Goal: Find specific page/section: Find specific page/section

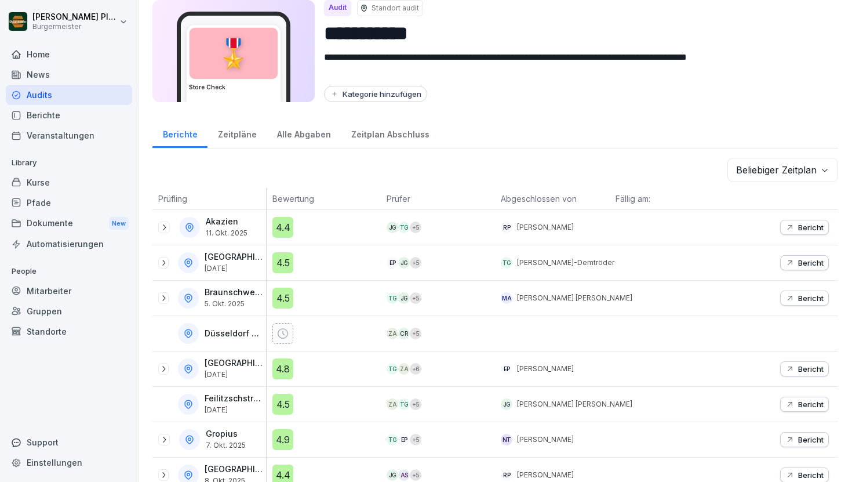
scroll to position [86, 0]
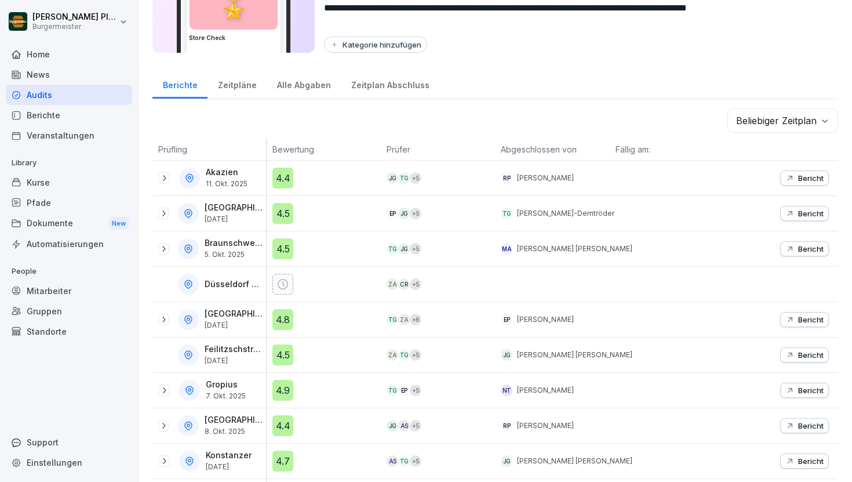
click at [819, 246] on p "Bericht" at bounding box center [810, 248] width 25 height 9
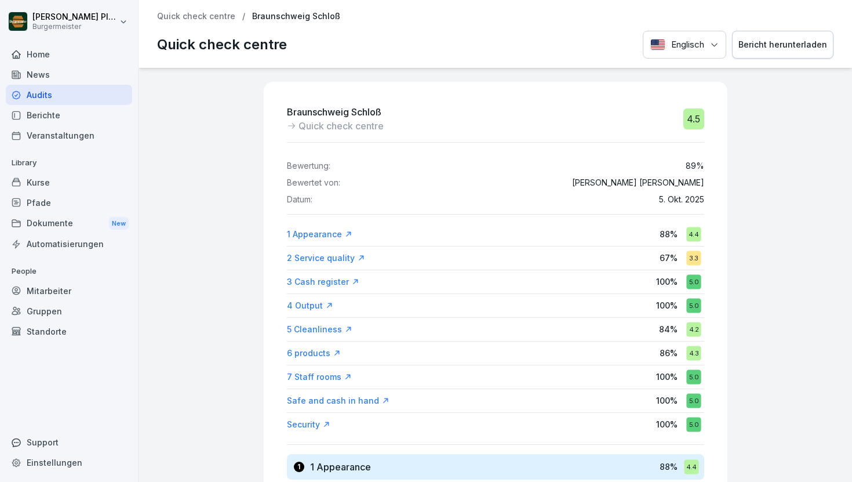
click at [208, 14] on p "Quick check centre" at bounding box center [196, 17] width 78 height 10
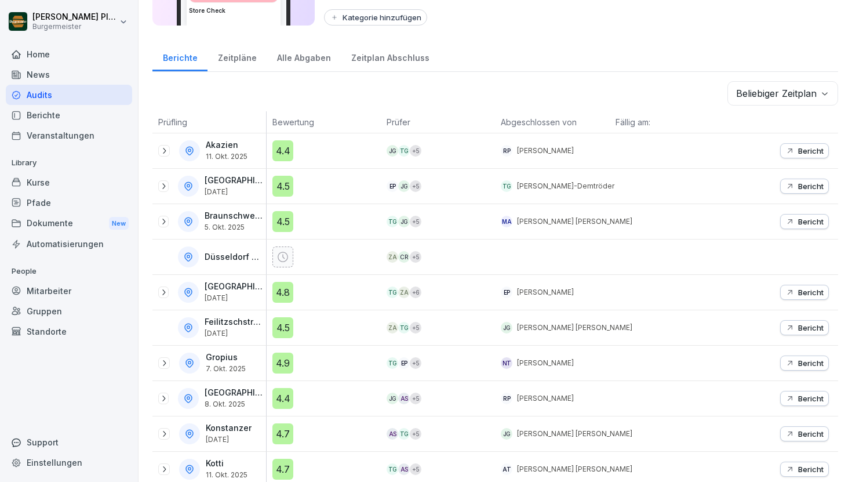
scroll to position [116, 0]
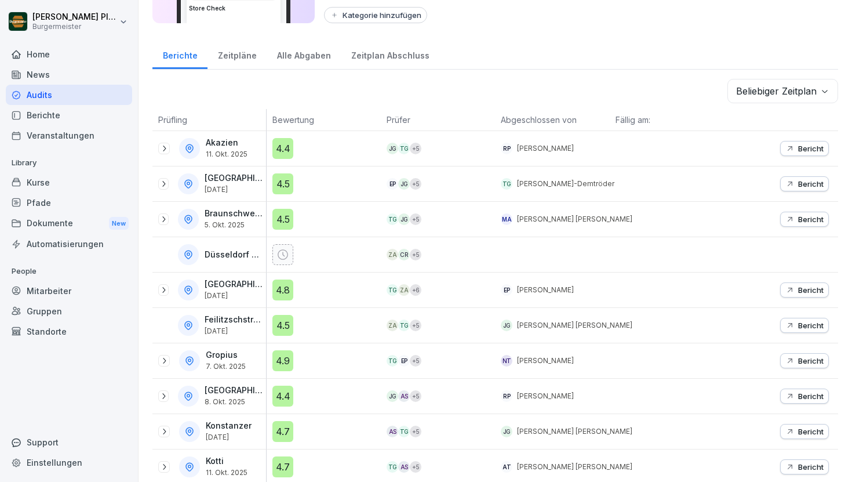
click at [812, 323] on p "Bericht" at bounding box center [810, 324] width 25 height 9
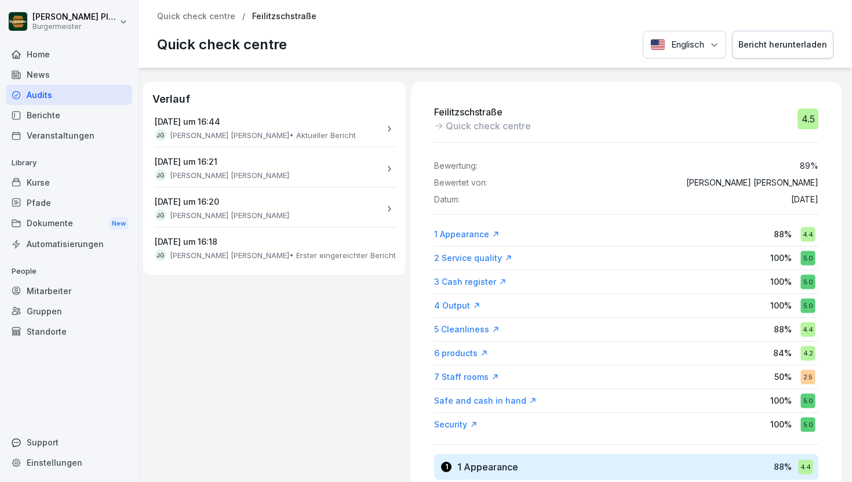
click at [447, 114] on p "Feilitzschstraße" at bounding box center [482, 112] width 97 height 14
copy p "Feilitzschstraße"
click at [189, 19] on p "Quick check centre" at bounding box center [196, 17] width 78 height 10
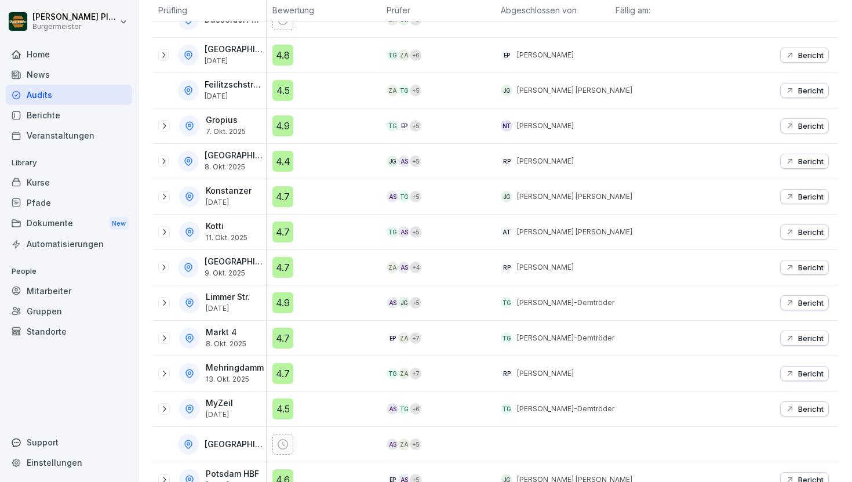
scroll to position [351, 0]
click at [811, 300] on p "Bericht" at bounding box center [810, 301] width 25 height 9
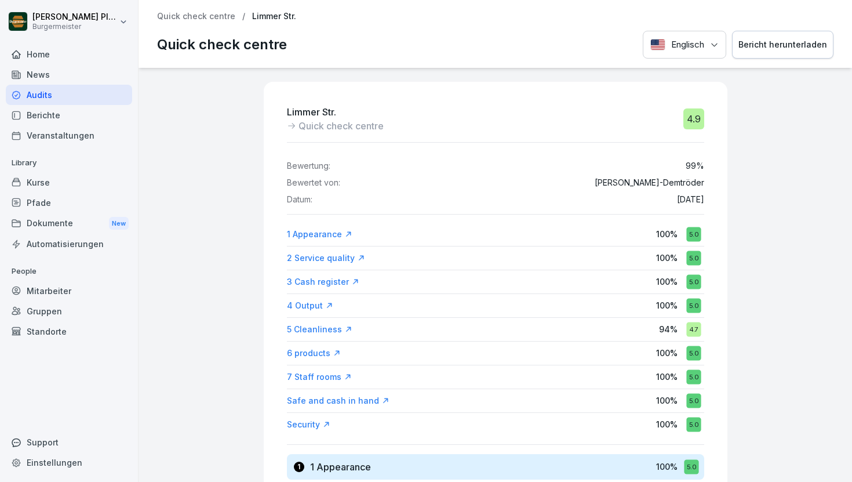
click at [217, 14] on p "Quick check centre" at bounding box center [196, 17] width 78 height 10
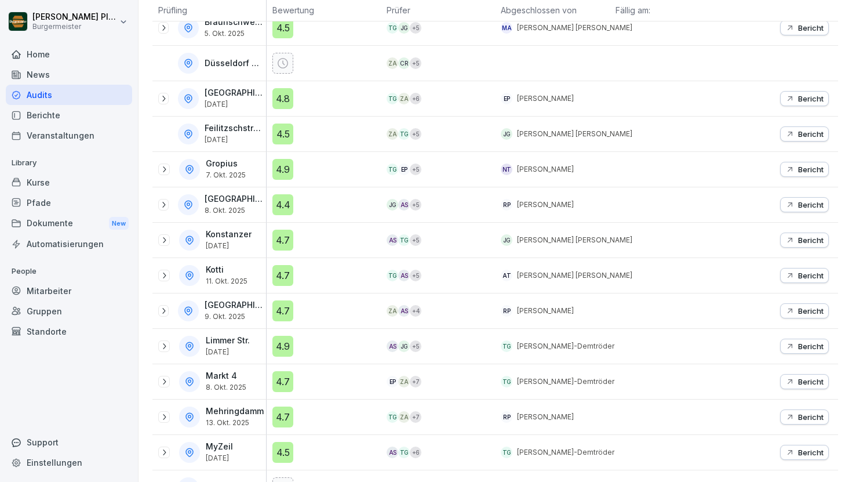
scroll to position [578, 0]
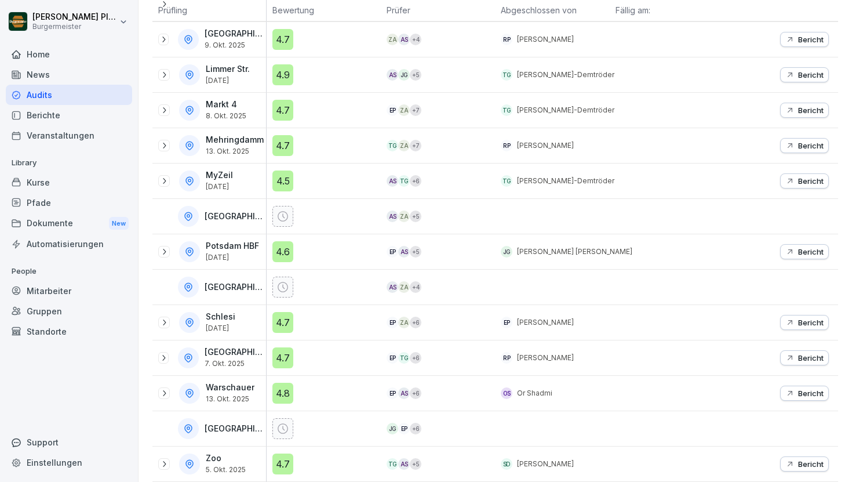
click at [807, 463] on p "Bericht" at bounding box center [810, 463] width 25 height 9
